Goal: Navigation & Orientation: Find specific page/section

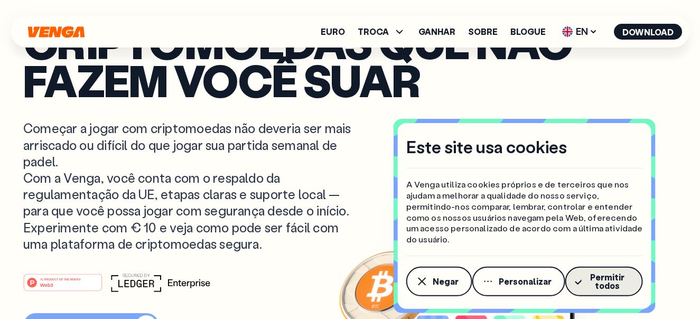
click at [603, 278] on font "Permitir todos" at bounding box center [607, 281] width 34 height 20
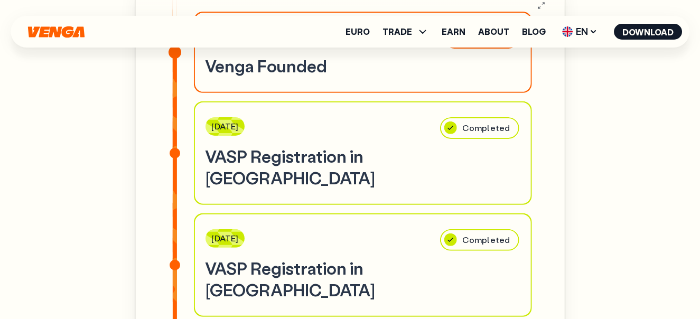
scroll to position [2957, 0]
click at [369, 31] on link "Euro" at bounding box center [357, 31] width 24 height 8
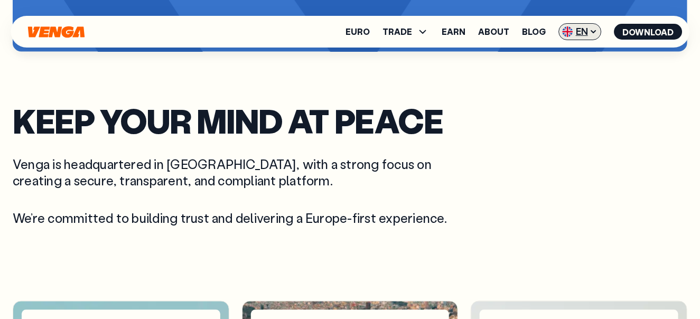
click at [594, 32] on icon at bounding box center [593, 32] width 4 height 2
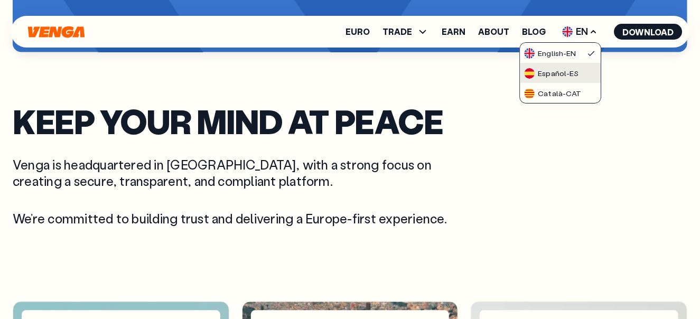
click at [550, 72] on div "Español - ES" at bounding box center [551, 73] width 54 height 11
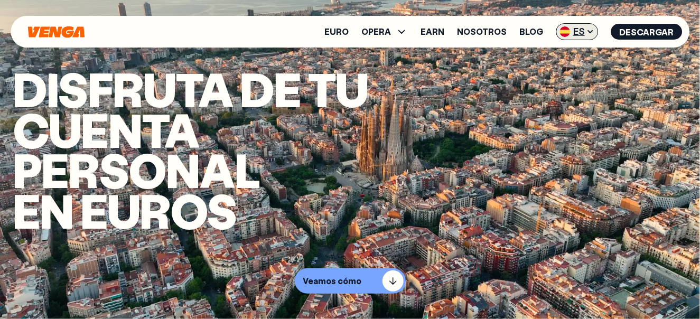
click at [592, 31] on icon at bounding box center [590, 31] width 8 height 8
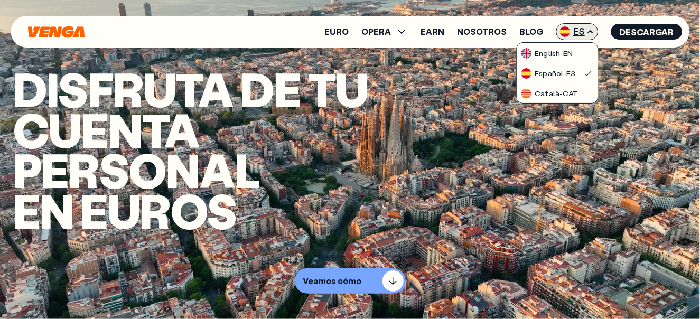
click at [592, 31] on icon at bounding box center [590, 32] width 4 height 2
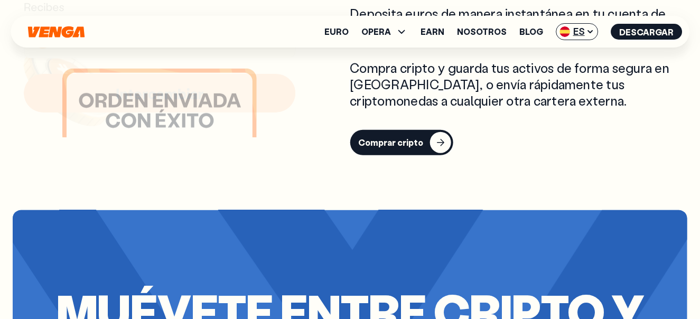
scroll to position [1690, 0]
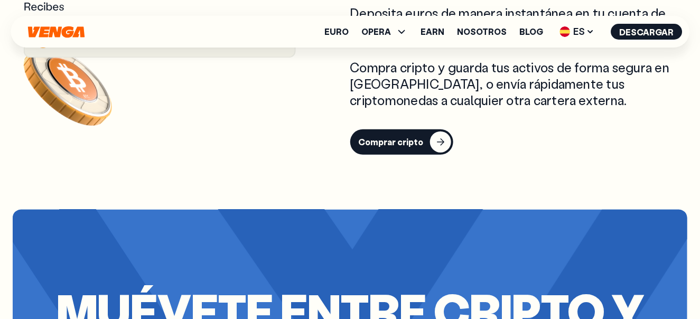
click at [59, 30] on icon "Inicio" at bounding box center [55, 32] width 56 height 12
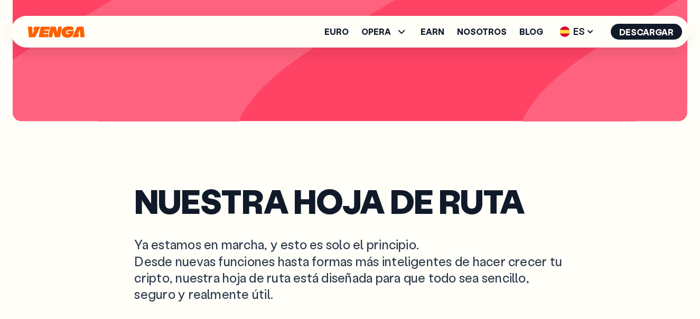
scroll to position [2534, 0]
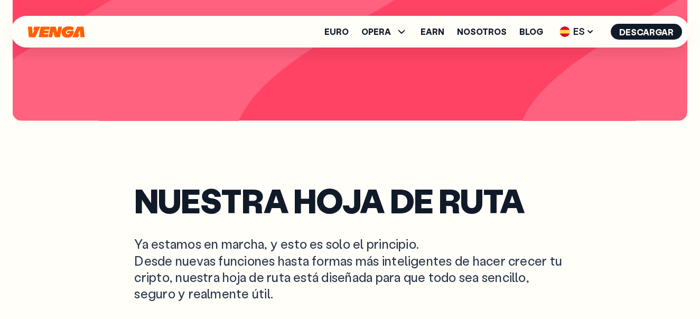
click at [62, 30] on icon "Inicio" at bounding box center [55, 32] width 56 height 12
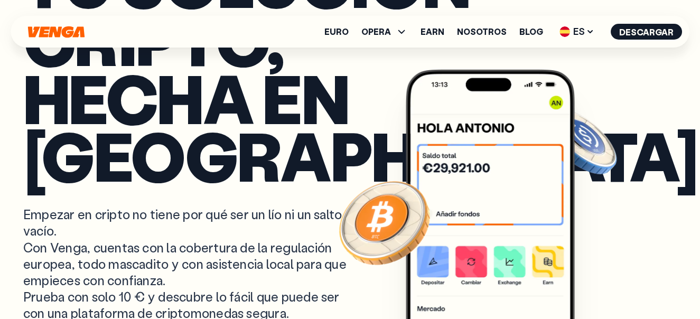
scroll to position [0, 0]
click at [529, 33] on link "Blog" at bounding box center [531, 31] width 24 height 8
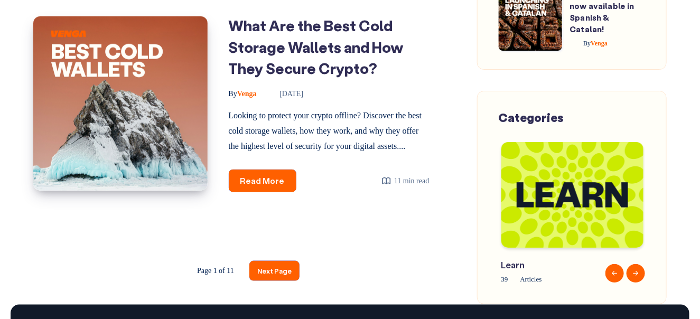
scroll to position [1914, 0]
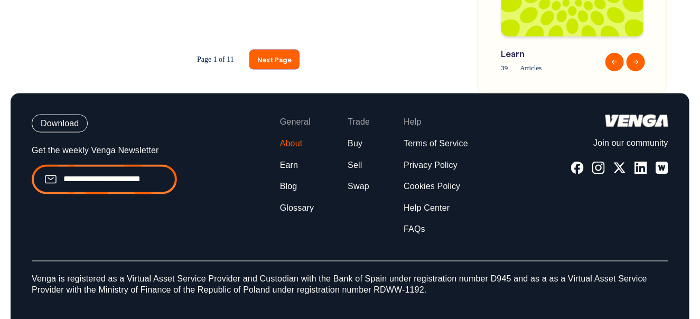
click at [293, 142] on link "About" at bounding box center [291, 143] width 23 height 11
